Goal: Find specific page/section

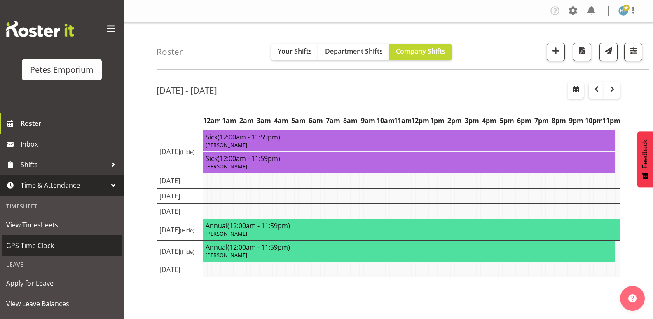
click at [33, 241] on span "GPS Time Clock" at bounding box center [61, 245] width 111 height 12
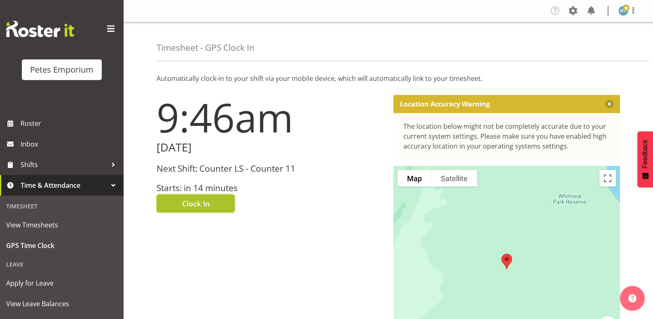
click at [204, 204] on span "Clock In" at bounding box center [196, 203] width 28 height 11
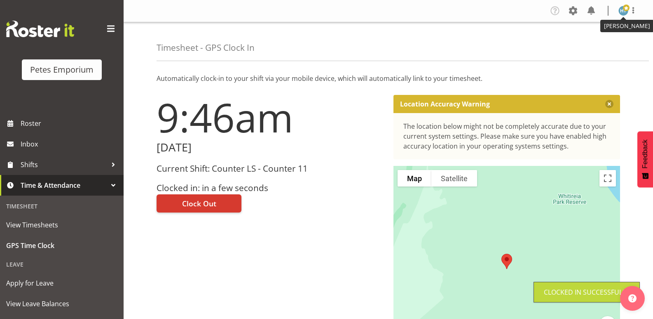
click at [623, 10] on span at bounding box center [626, 8] width 7 height 7
click at [581, 42] on link "Log Out" at bounding box center [598, 43] width 79 height 15
